Goal: Navigation & Orientation: Find specific page/section

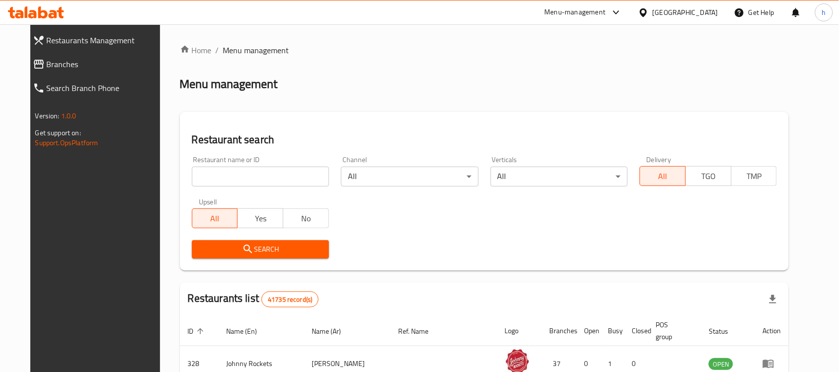
click at [47, 65] on span "Branches" at bounding box center [105, 64] width 116 height 12
click at [47, 59] on span "Branches" at bounding box center [105, 64] width 116 height 12
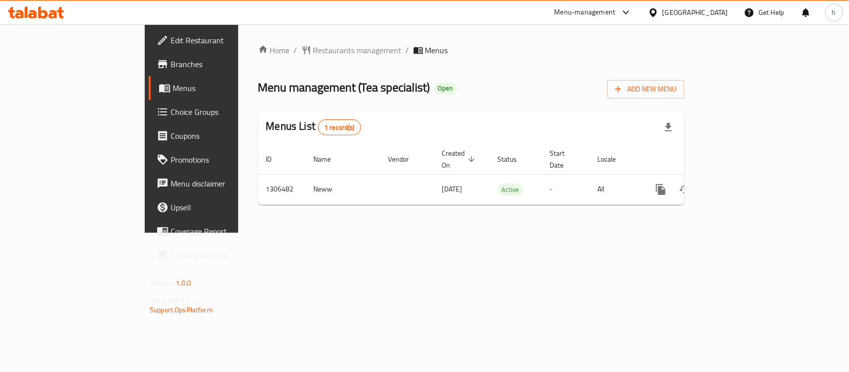
click at [171, 34] on span "Edit Restaurant" at bounding box center [225, 40] width 108 height 12
